Goal: Check status: Check status

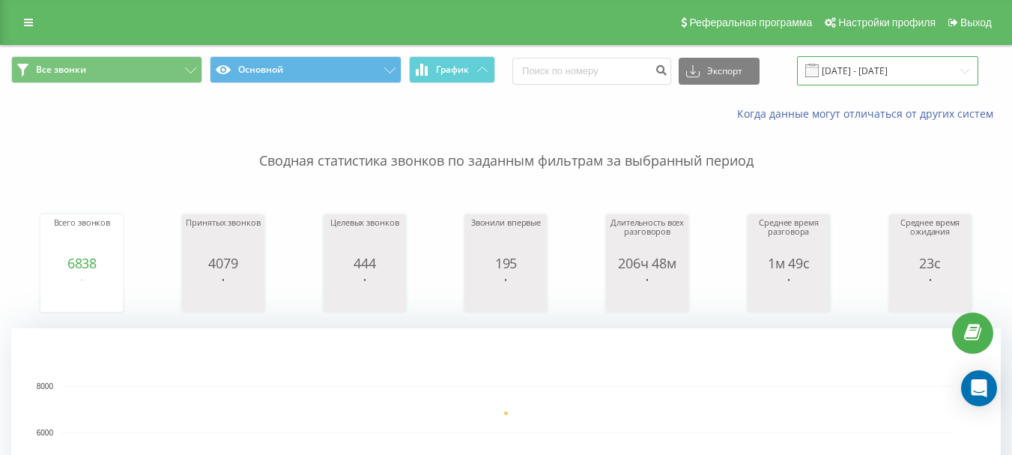
click at [867, 78] on input "[DATE] - [DATE]" at bounding box center [887, 70] width 181 height 29
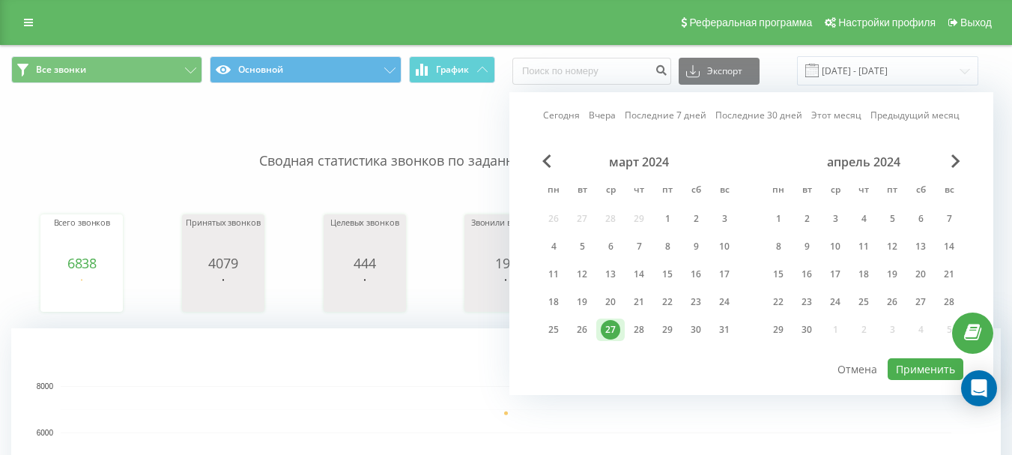
click at [551, 117] on link "Сегодня" at bounding box center [561, 115] width 37 height 14
click at [928, 367] on button "Применить" at bounding box center [926, 369] width 76 height 22
type input "[DATE] - [DATE]"
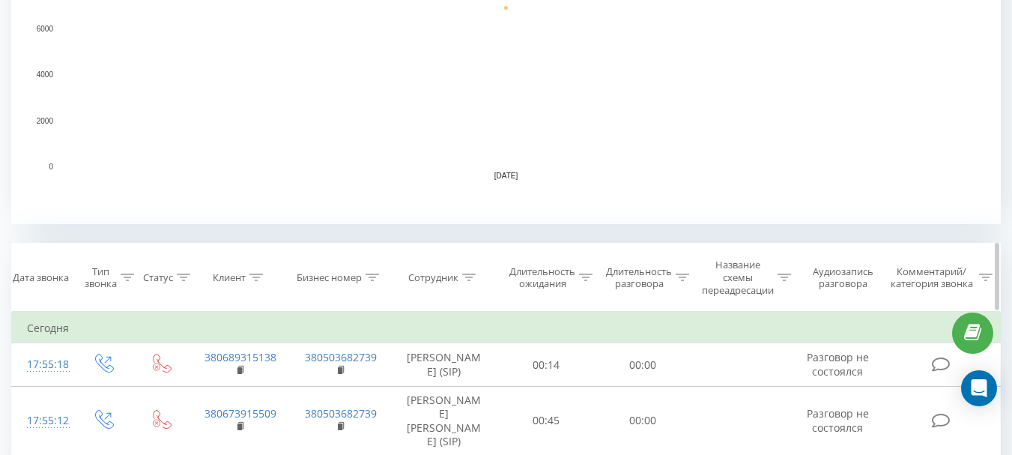
scroll to position [428, 0]
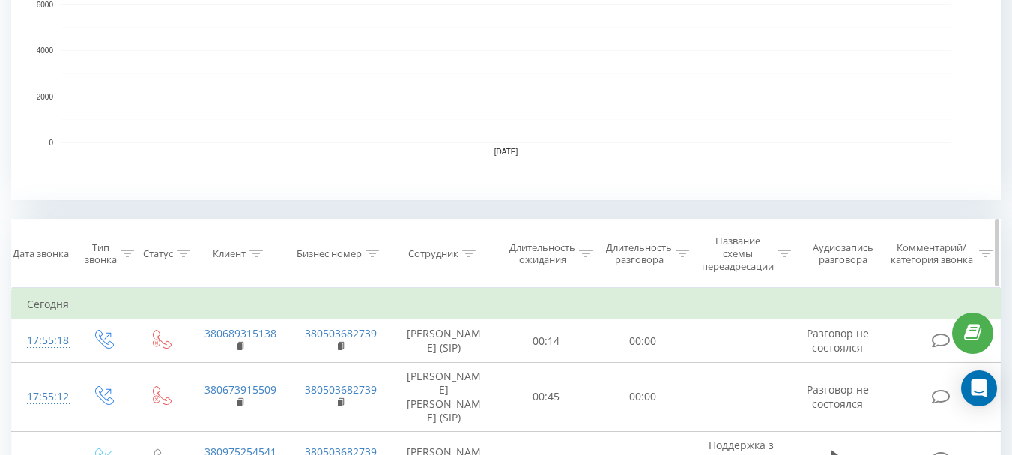
click at [437, 255] on div "Сотрудник" at bounding box center [433, 253] width 50 height 13
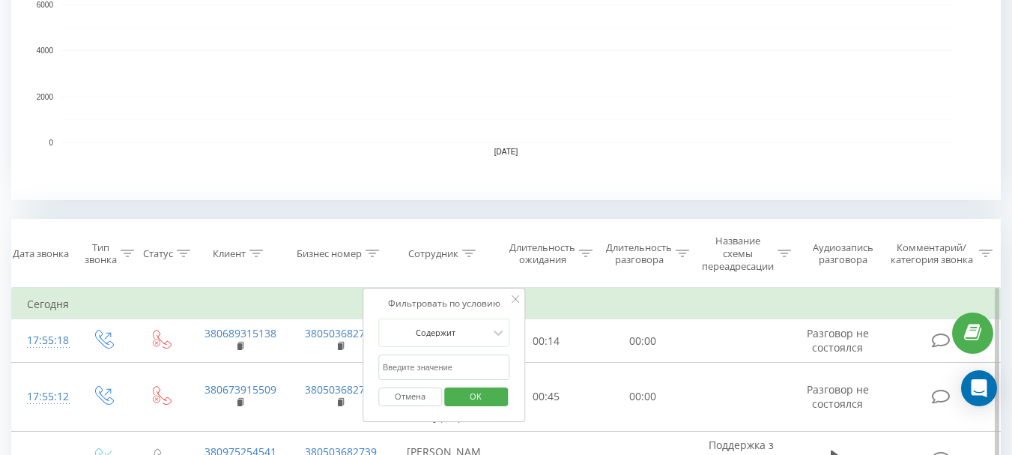
click at [446, 369] on input "text" at bounding box center [444, 367] width 132 height 26
click at [488, 388] on span "OK" at bounding box center [476, 395] width 42 height 23
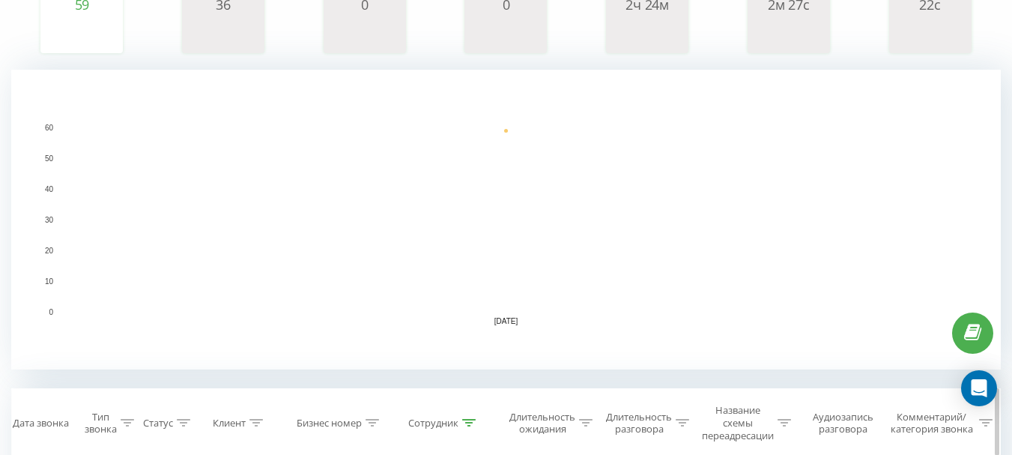
scroll to position [375, 0]
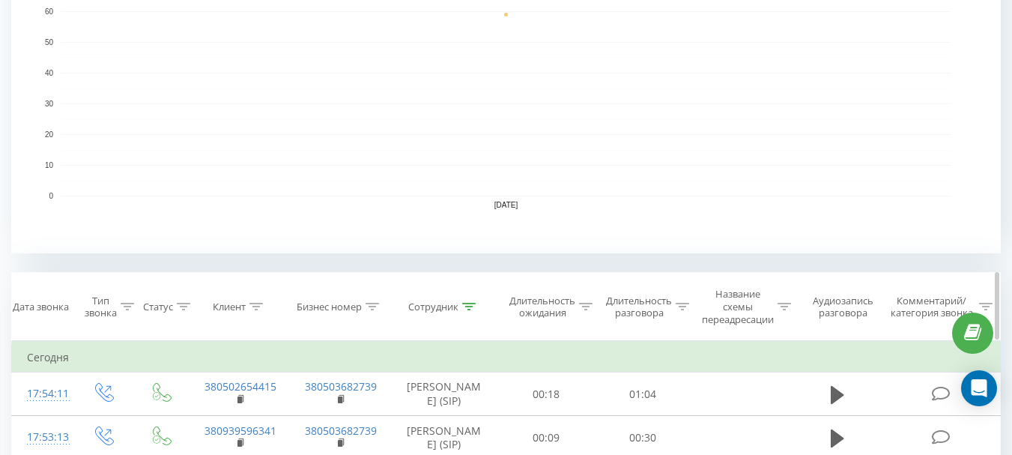
click at [451, 306] on div "Сотрудник" at bounding box center [433, 306] width 50 height 13
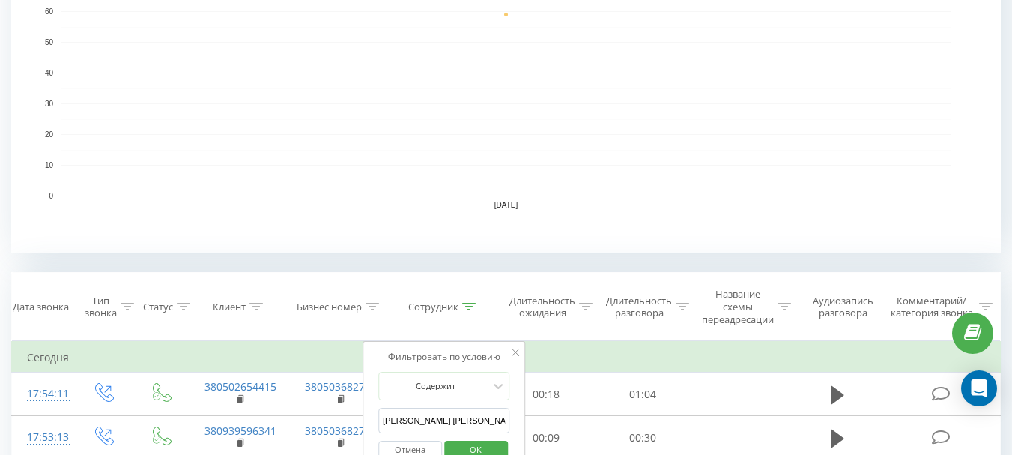
click at [482, 409] on input "[PERSON_NAME] [PERSON_NAME]" at bounding box center [444, 420] width 132 height 26
click at [479, 416] on input "[PERSON_NAME] [PERSON_NAME]" at bounding box center [444, 420] width 132 height 26
type input "Зініна [PERSON_NAME]"
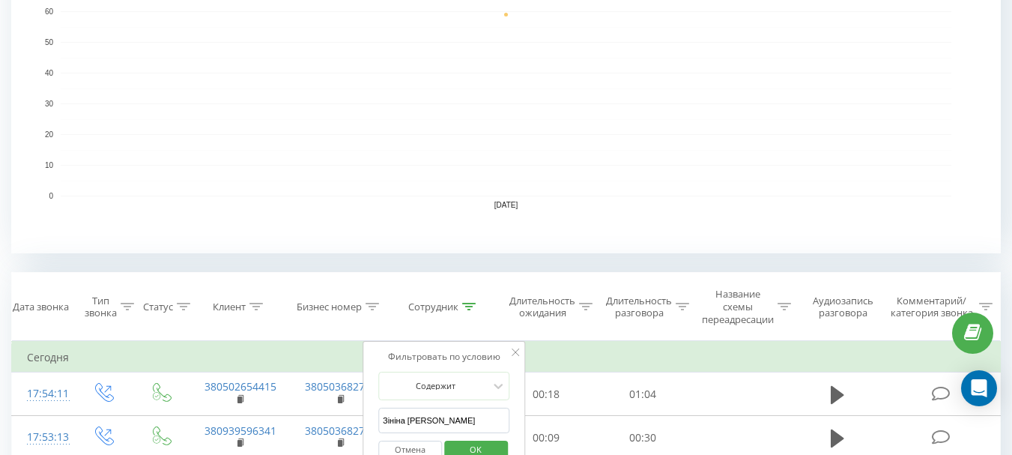
click at [476, 452] on span "OK" at bounding box center [476, 448] width 42 height 23
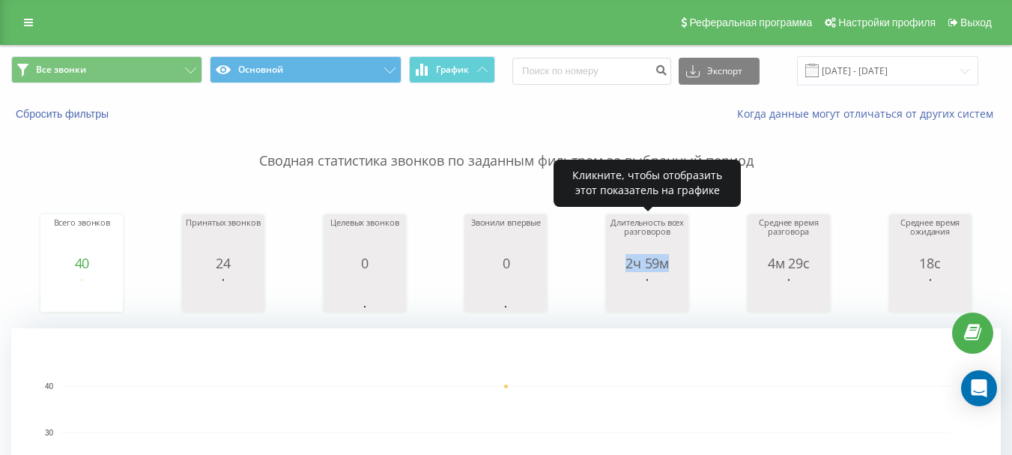
drag, startPoint x: 627, startPoint y: 261, endPoint x: 667, endPoint y: 264, distance: 40.6
click at [667, 264] on div "2ч 59м" at bounding box center [647, 262] width 75 height 15
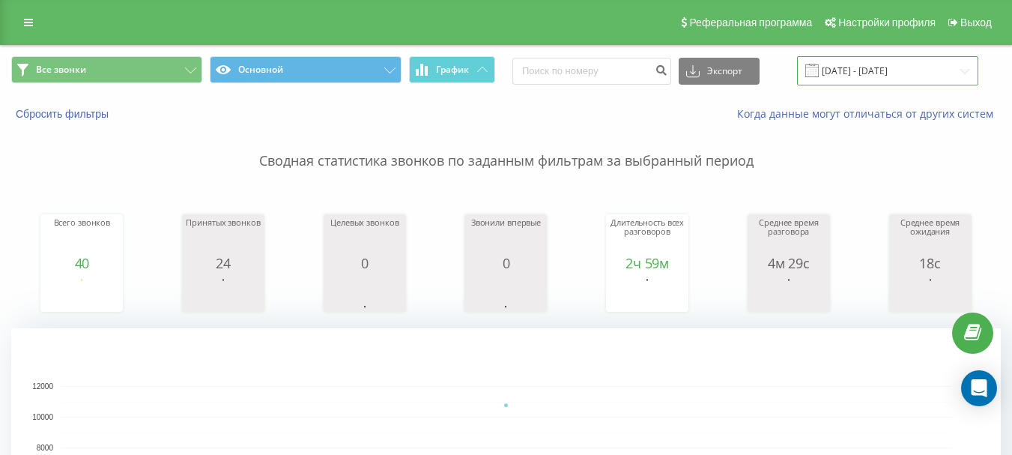
click at [897, 73] on input "[DATE] - [DATE]" at bounding box center [887, 70] width 181 height 29
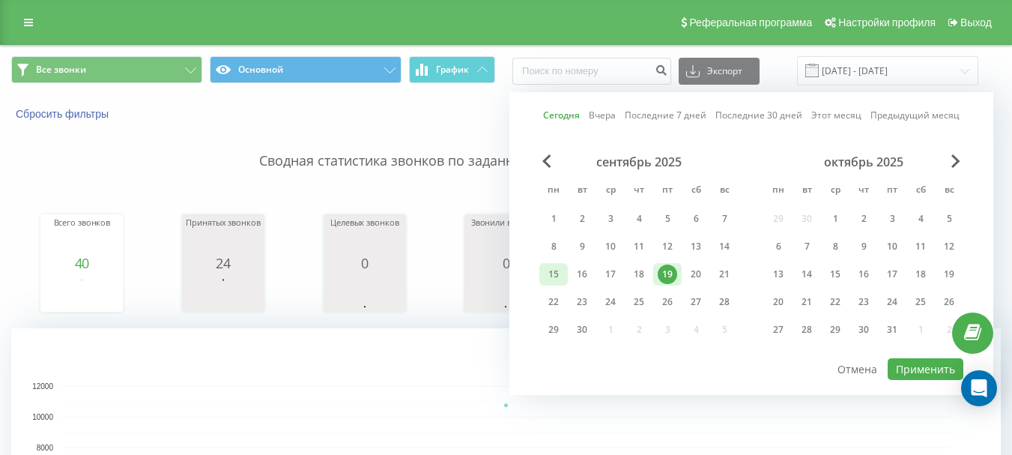
click at [545, 274] on div "15" at bounding box center [553, 273] width 19 height 19
click at [658, 273] on div "19" at bounding box center [667, 273] width 19 height 19
click at [910, 373] on button "Применить" at bounding box center [926, 369] width 76 height 22
type input "[DATE] - [DATE]"
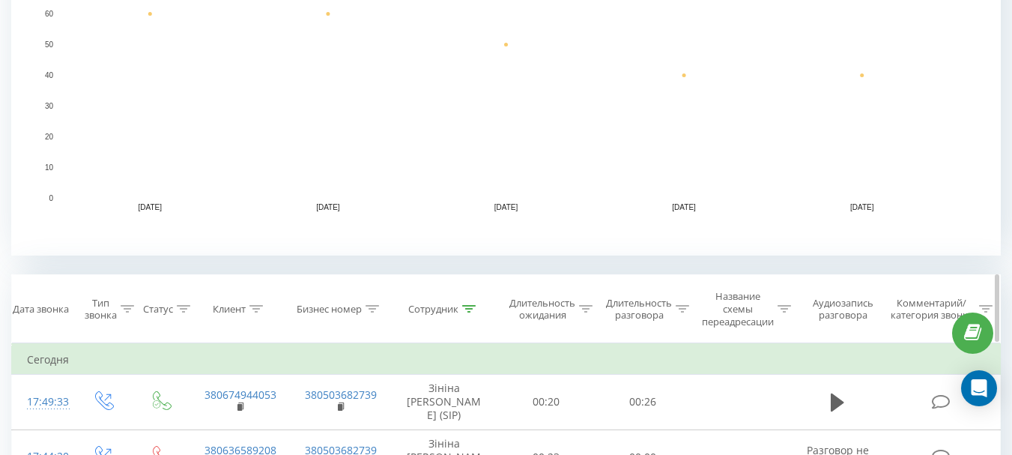
scroll to position [375, 0]
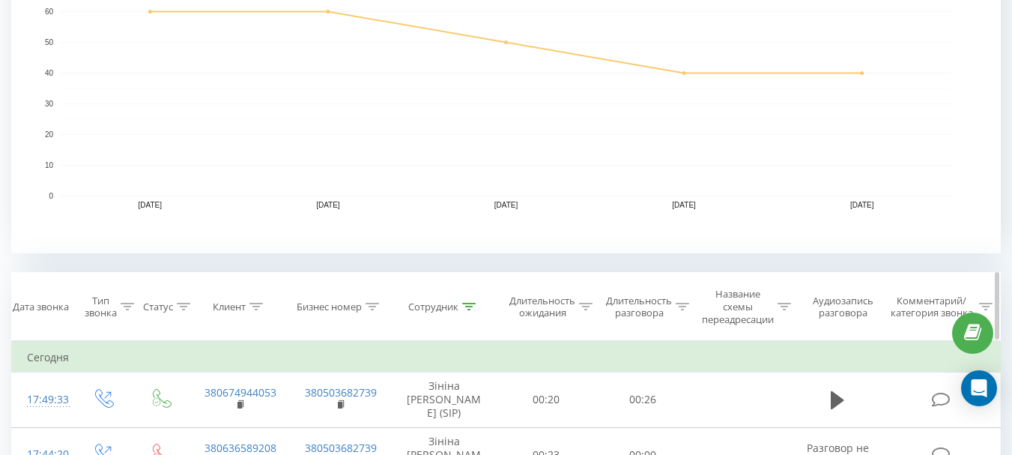
click at [435, 307] on div "Сотрудник" at bounding box center [433, 306] width 50 height 13
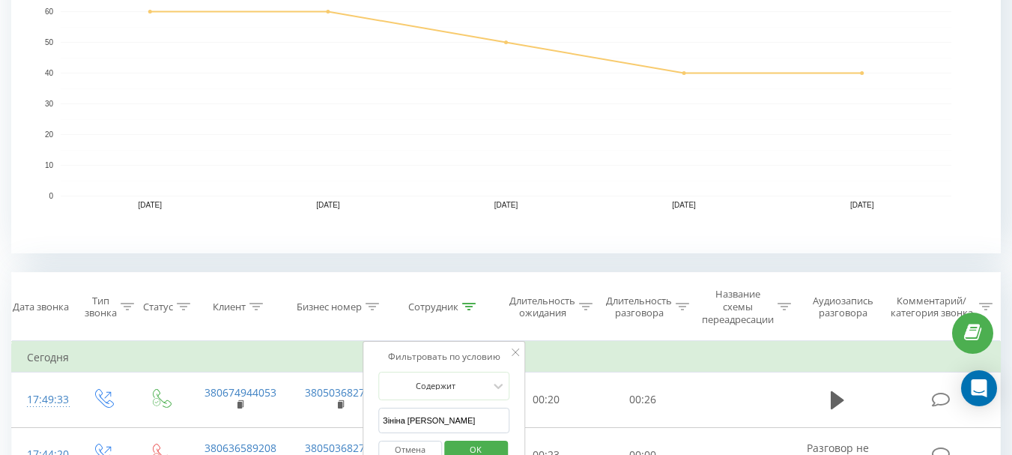
click at [457, 409] on input "Зініна [PERSON_NAME]" at bounding box center [444, 420] width 132 height 26
click at [456, 410] on input "Зініна [PERSON_NAME]" at bounding box center [444, 420] width 132 height 26
type input "[PERSON_NAME] [PERSON_NAME]"
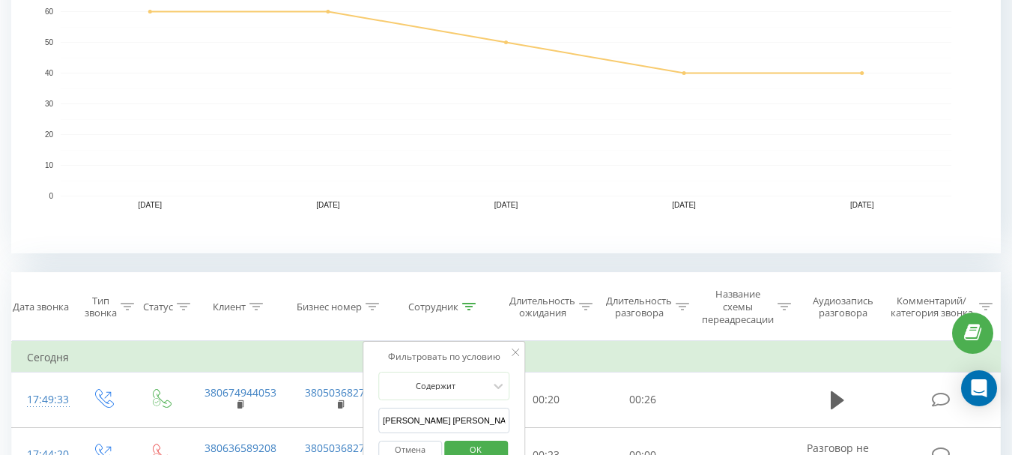
click at [474, 449] on span "OK" at bounding box center [476, 448] width 42 height 23
